Goal: Communication & Community: Connect with others

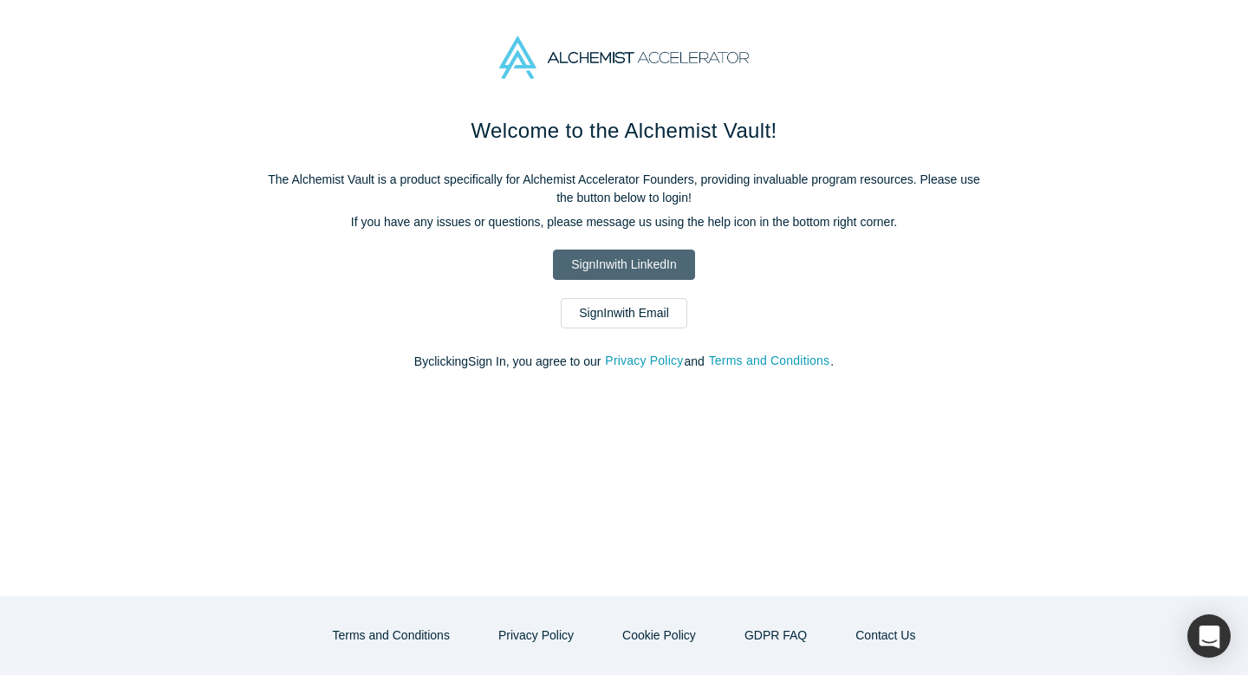
click at [636, 267] on link "Sign In with LinkedIn" at bounding box center [623, 265] width 141 height 30
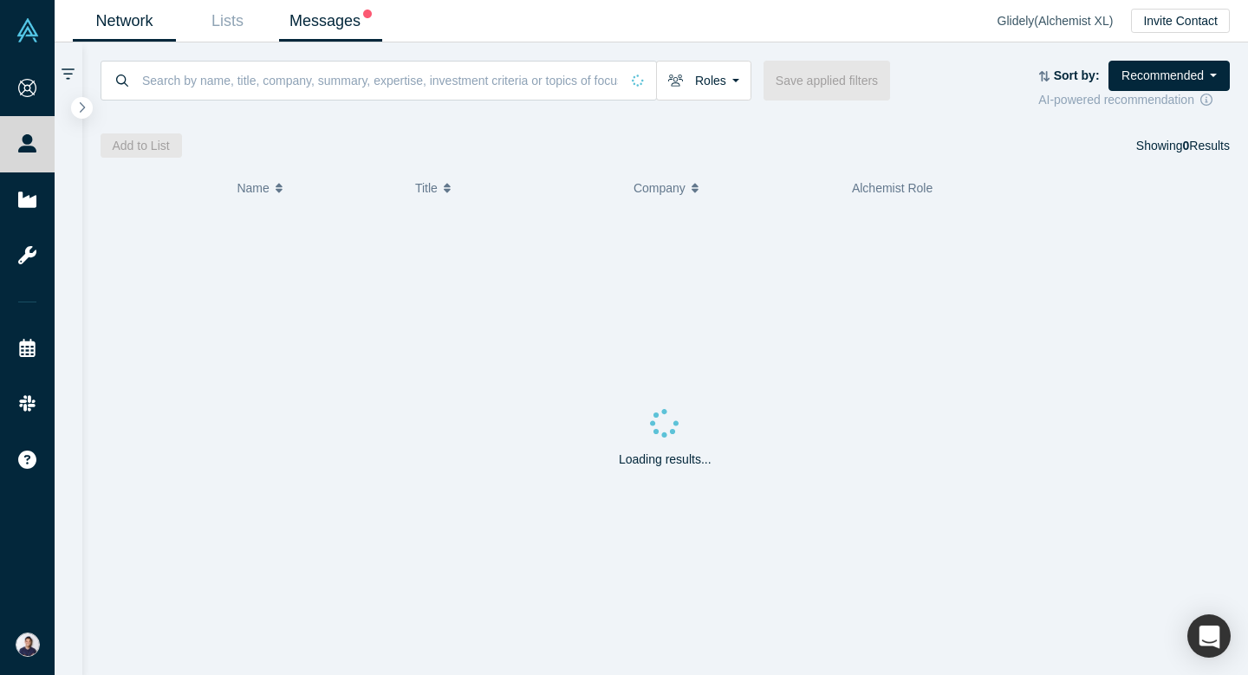
click at [354, 31] on link "Messages" at bounding box center [330, 21] width 103 height 41
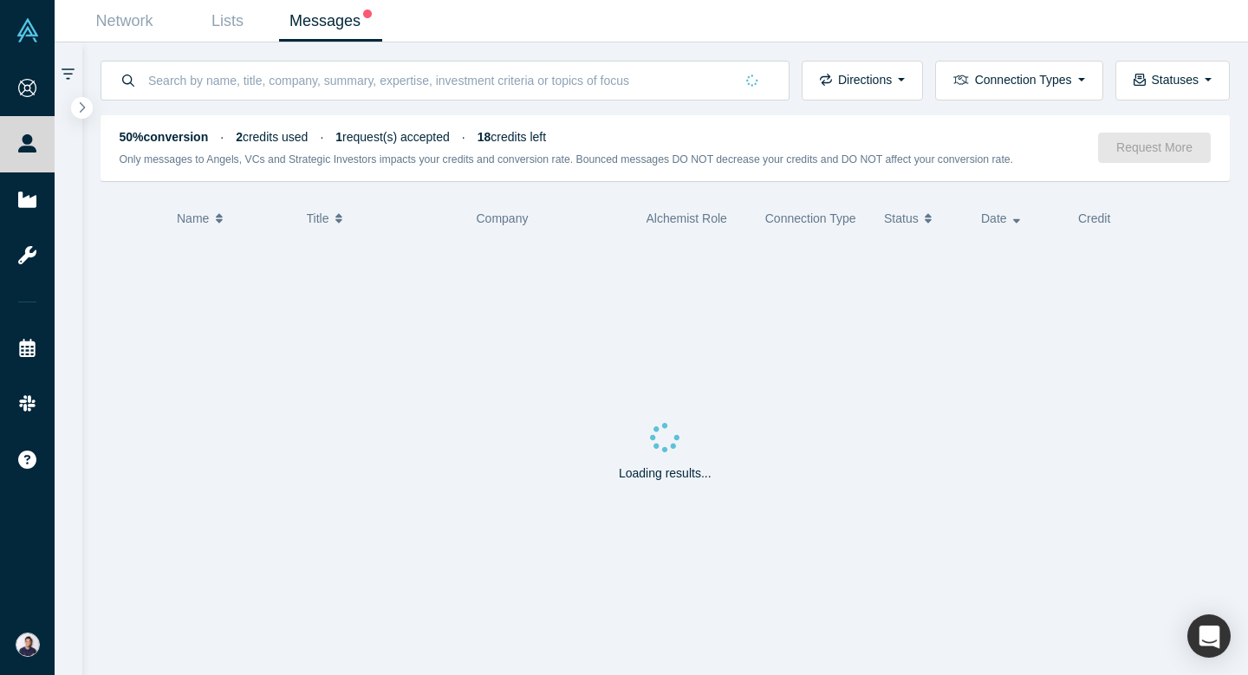
click at [344, 166] on div "Only messages to Angels, VCs and Strategic Investors impacts your credits and c…" at bounding box center [610, 159] width 980 height 18
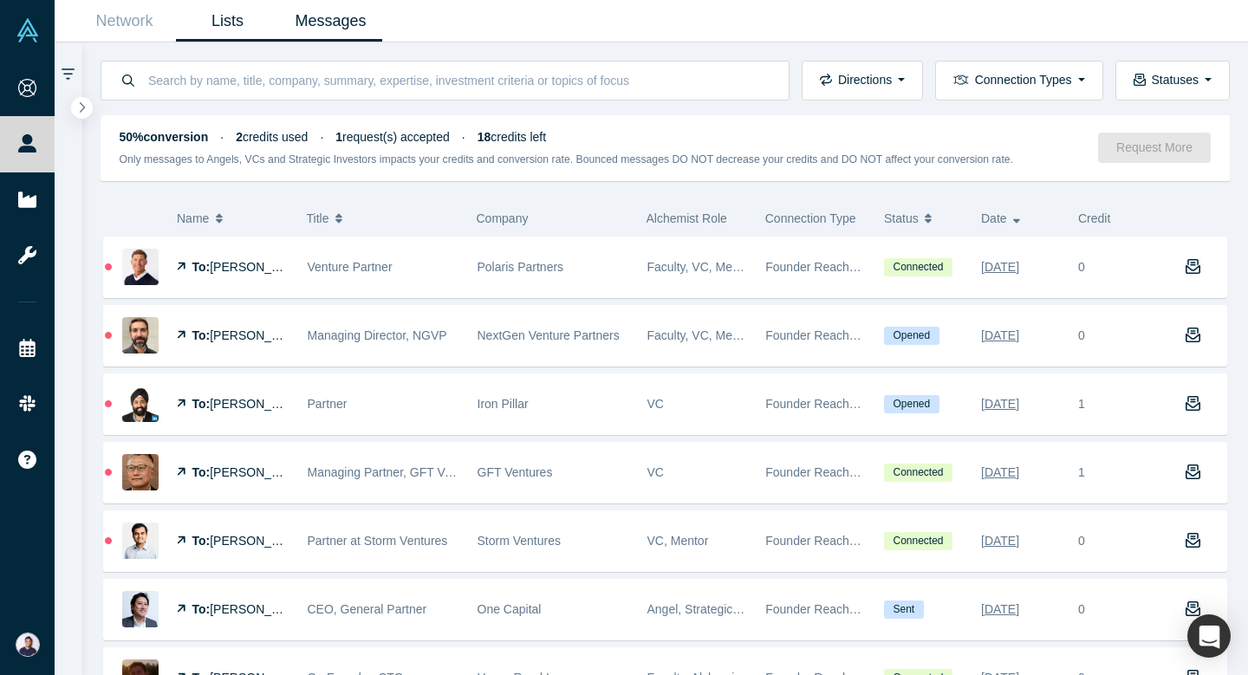
click at [227, 21] on link "Lists" at bounding box center [227, 21] width 103 height 41
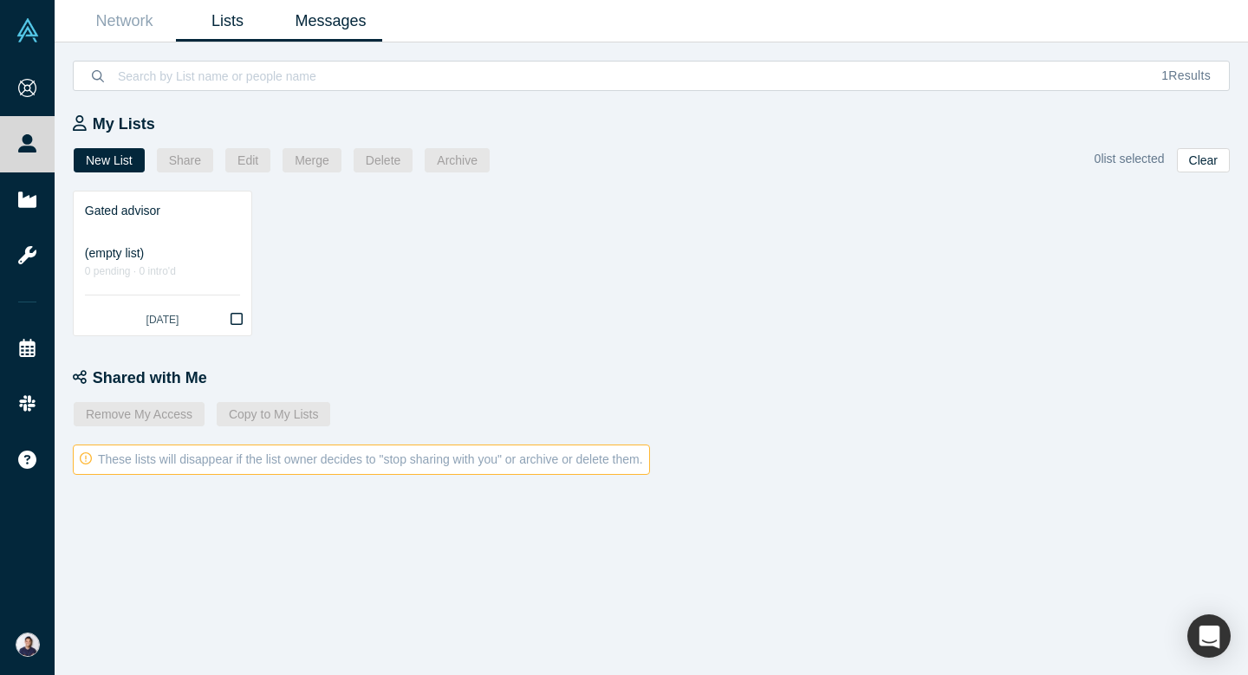
click at [355, 27] on link "Messages" at bounding box center [330, 21] width 103 height 41
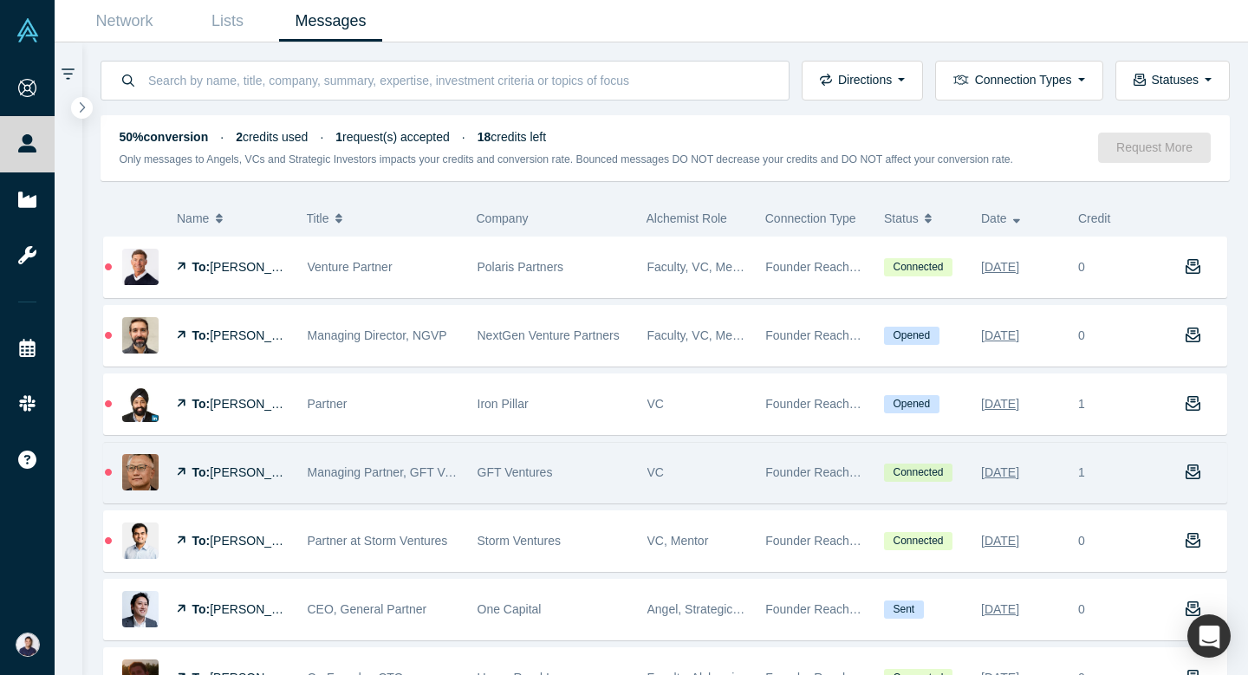
click at [302, 467] on div "Managing Partner, GFT Ventures" at bounding box center [383, 473] width 170 height 60
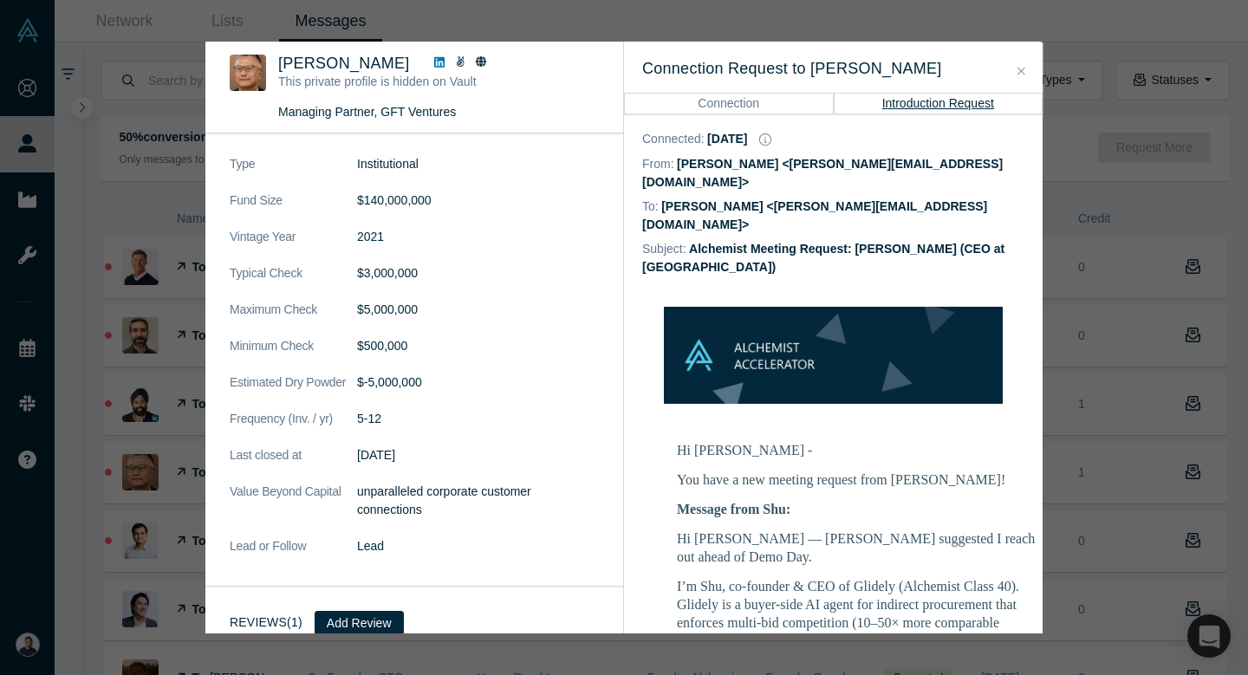
scroll to position [1135, 0]
